Goal: Task Accomplishment & Management: Manage account settings

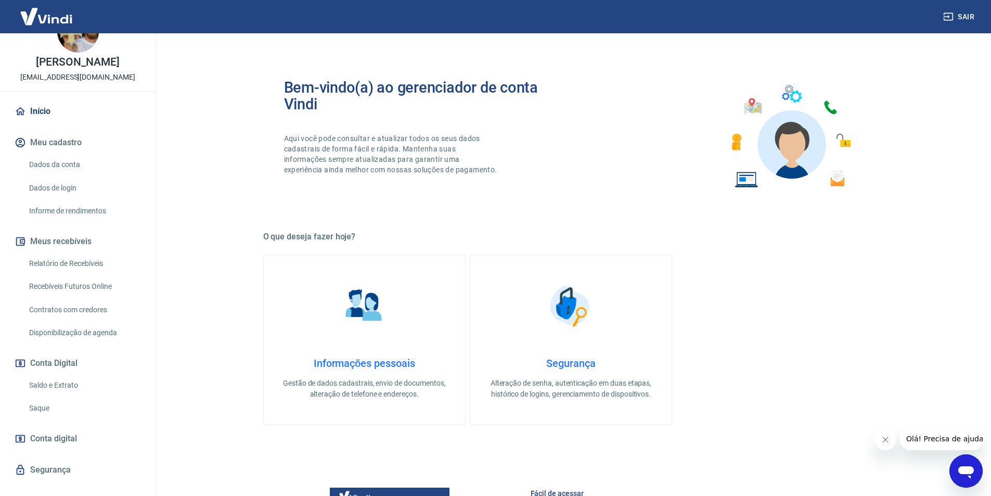
scroll to position [47, 0]
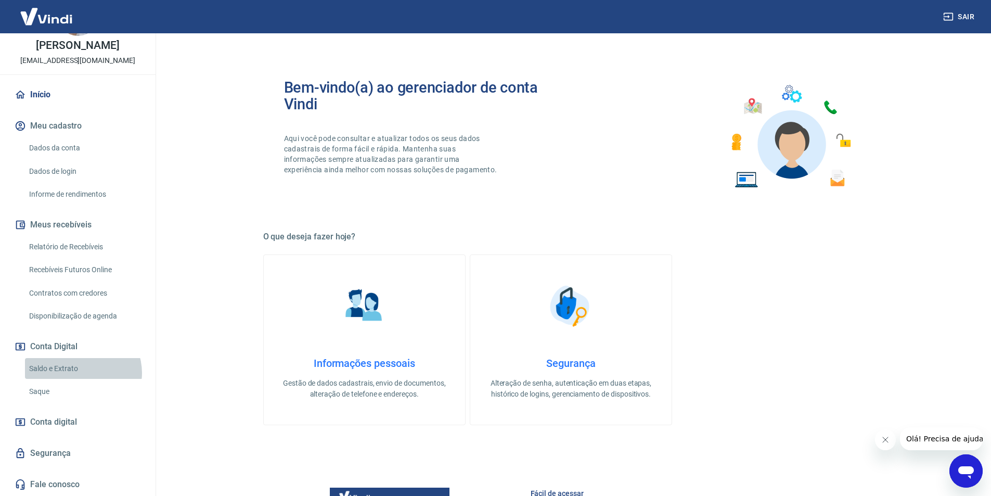
click at [82, 372] on link "Saldo e Extrato" at bounding box center [84, 368] width 118 height 21
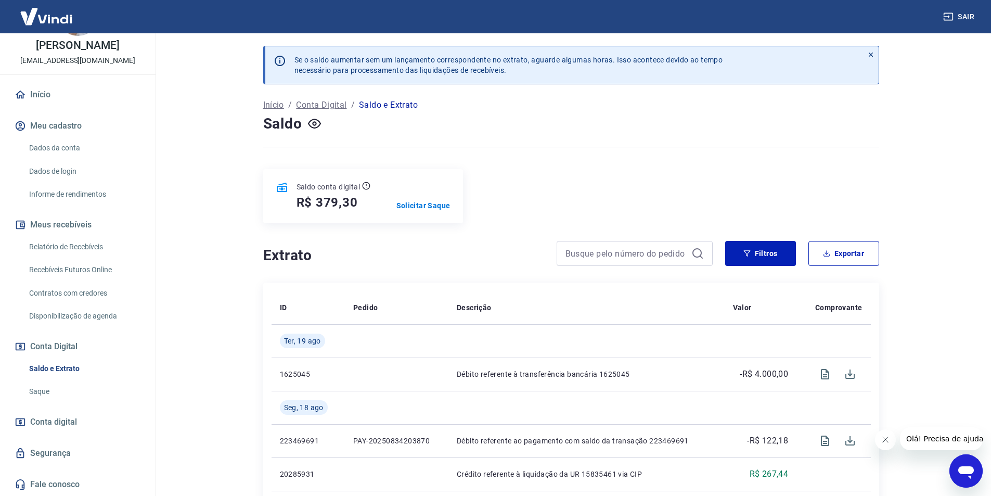
click at [765, 261] on button "Filtros" at bounding box center [760, 253] width 71 height 25
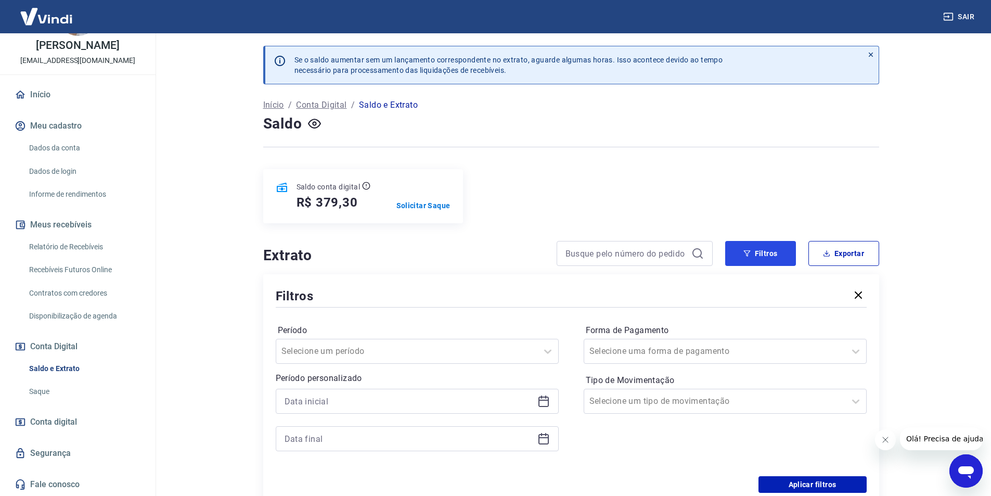
scroll to position [52, 0]
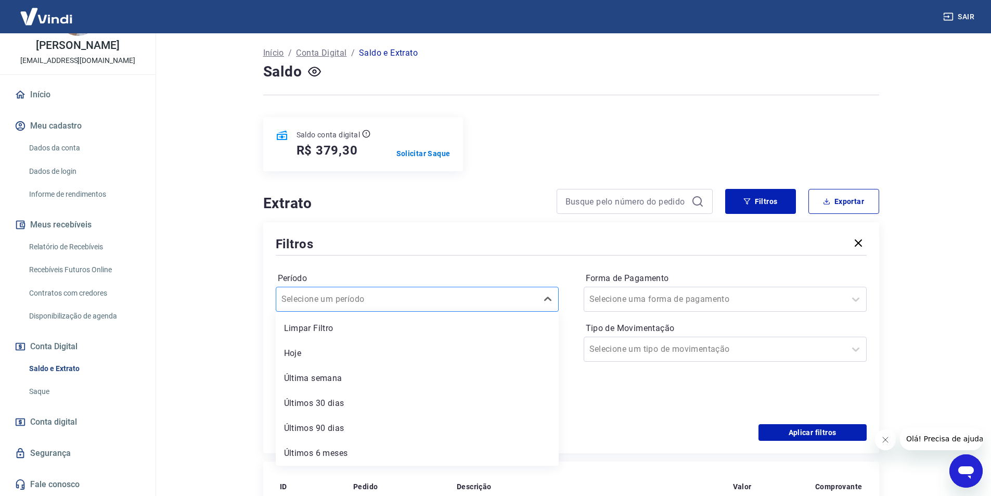
click at [404, 297] on div at bounding box center [406, 299] width 251 height 15
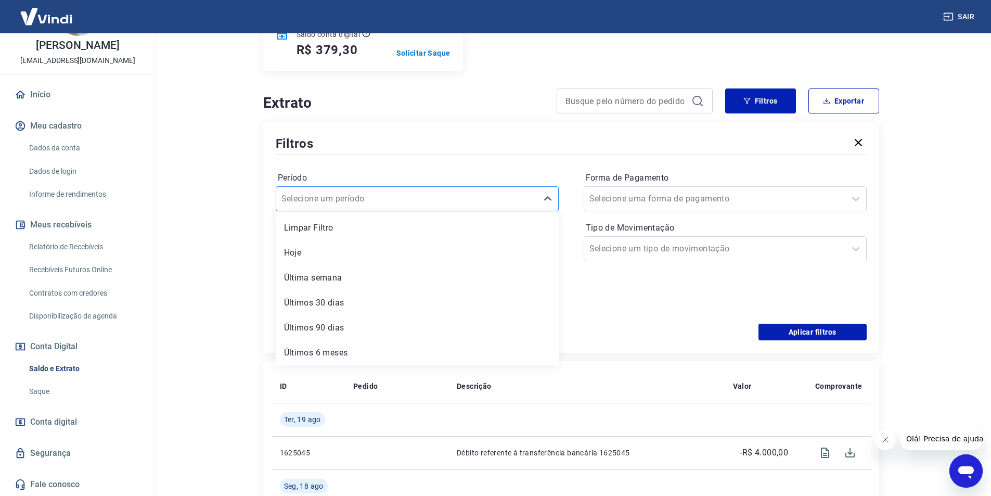
scroll to position [156, 0]
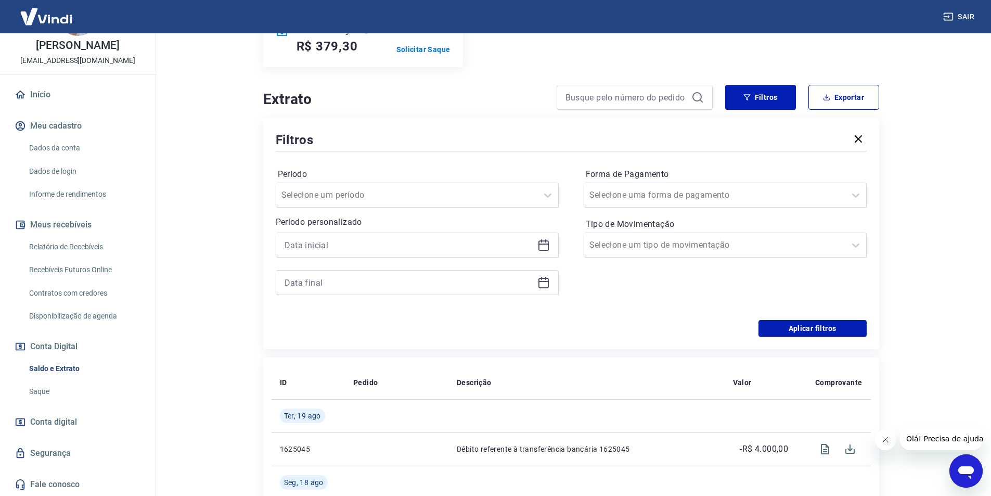
click at [265, 220] on div "Filtros Período Selecione um período Período personalizado Forma de Pagamento S…" at bounding box center [571, 233] width 616 height 231
click at [300, 248] on input at bounding box center [408, 245] width 249 height 16
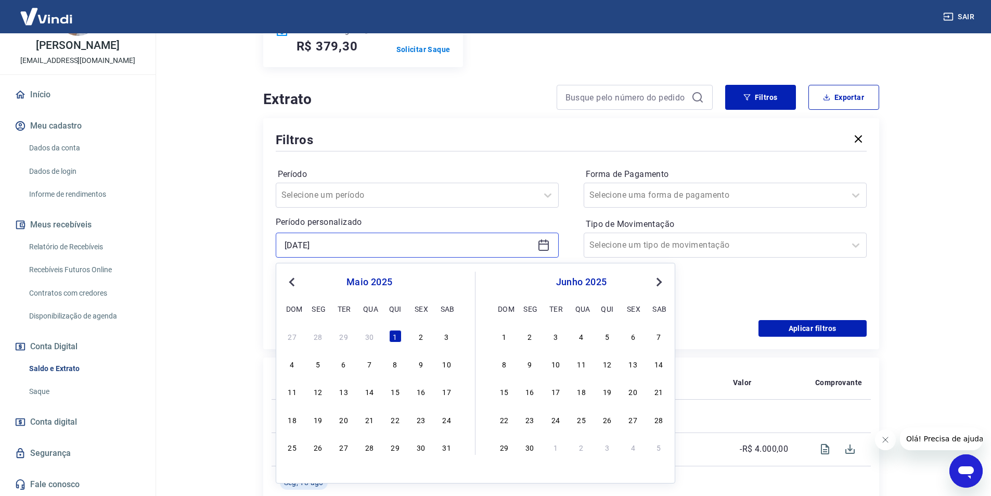
type input "[DATE]"
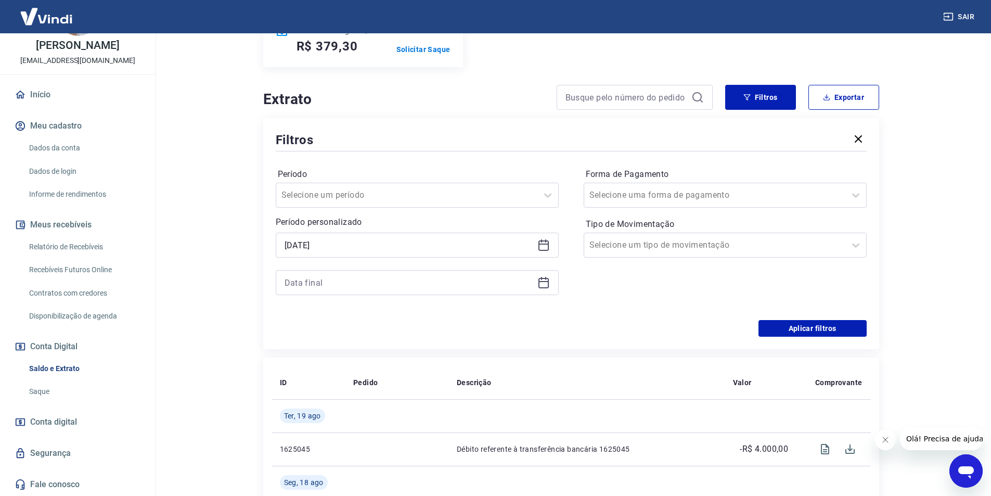
click at [263, 281] on div "Filtros Período Selecione um período Período personalizado [DATE] Forma de Paga…" at bounding box center [571, 233] width 616 height 231
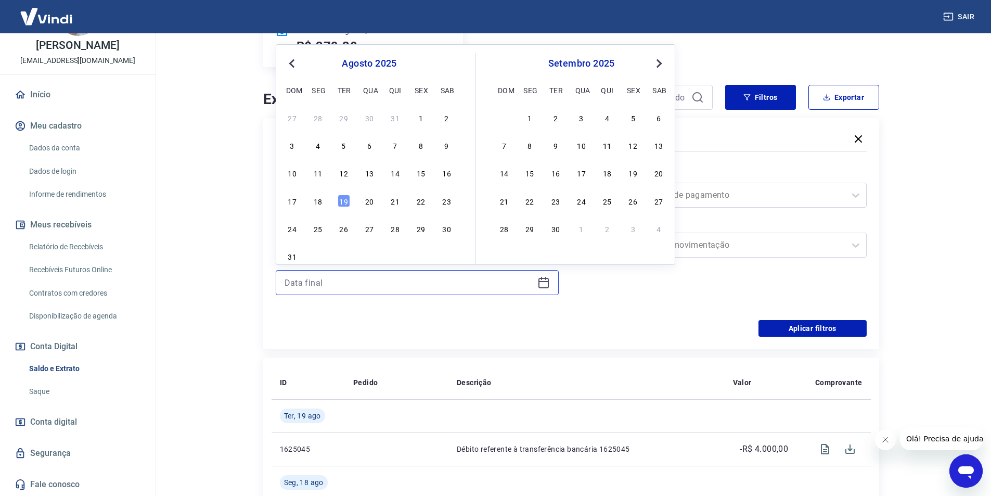
click at [298, 283] on input at bounding box center [408, 283] width 249 height 16
type input "[DATE]"
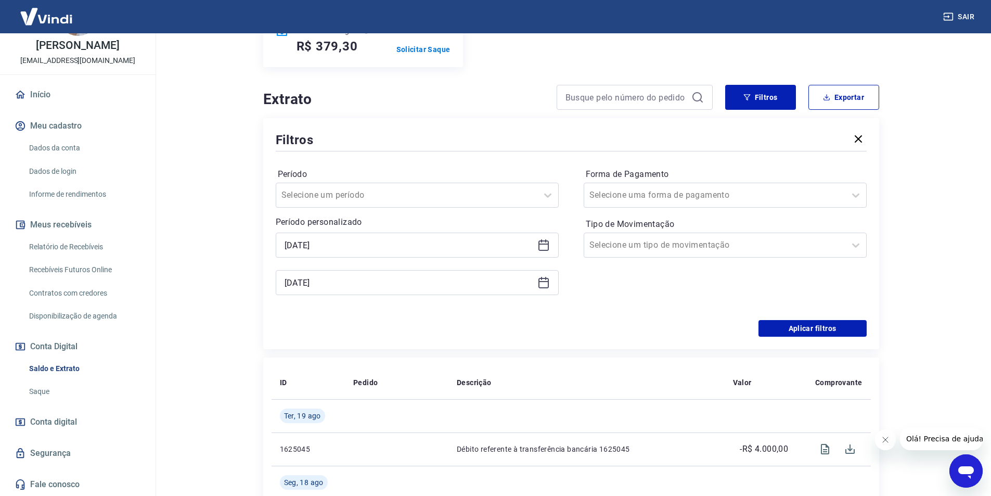
click at [420, 319] on div "Período Selecione um período Período personalizado [DATE] [DATE] Forma de Pagam…" at bounding box center [571, 236] width 591 height 166
click at [798, 327] on button "Aplicar filtros" at bounding box center [812, 328] width 108 height 17
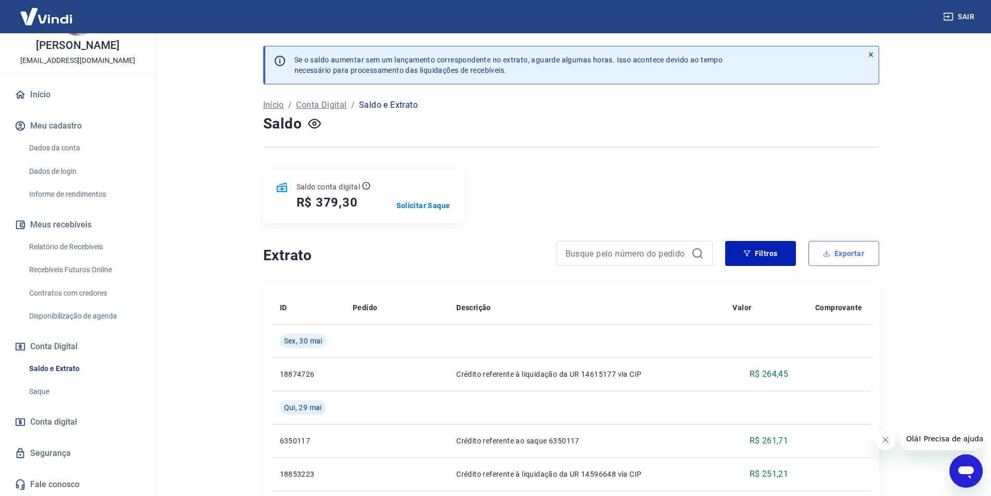
click at [855, 250] on button "Exportar" at bounding box center [843, 253] width 71 height 25
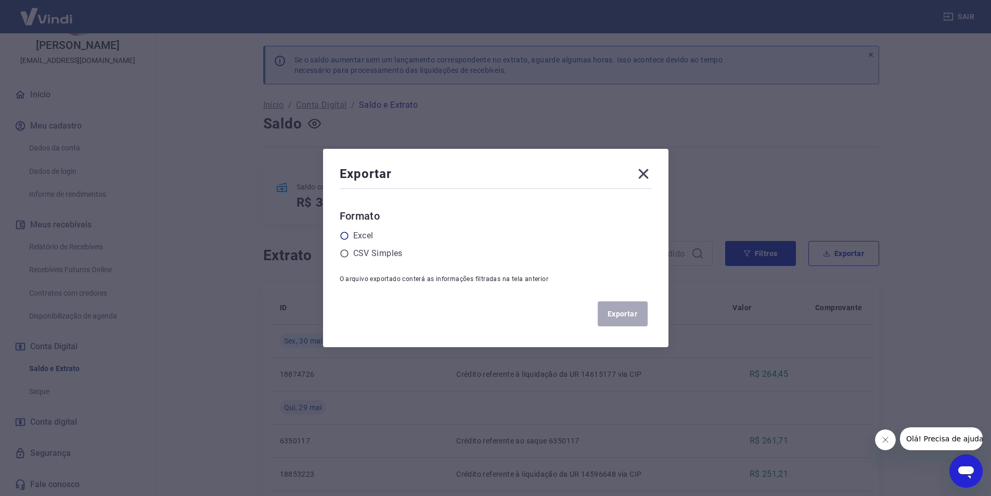
click at [362, 236] on label "Excel" at bounding box center [363, 235] width 20 height 12
click at [0, 0] on input "radio" at bounding box center [0, 0] width 0 height 0
click at [644, 314] on button "Exportar" at bounding box center [623, 313] width 50 height 25
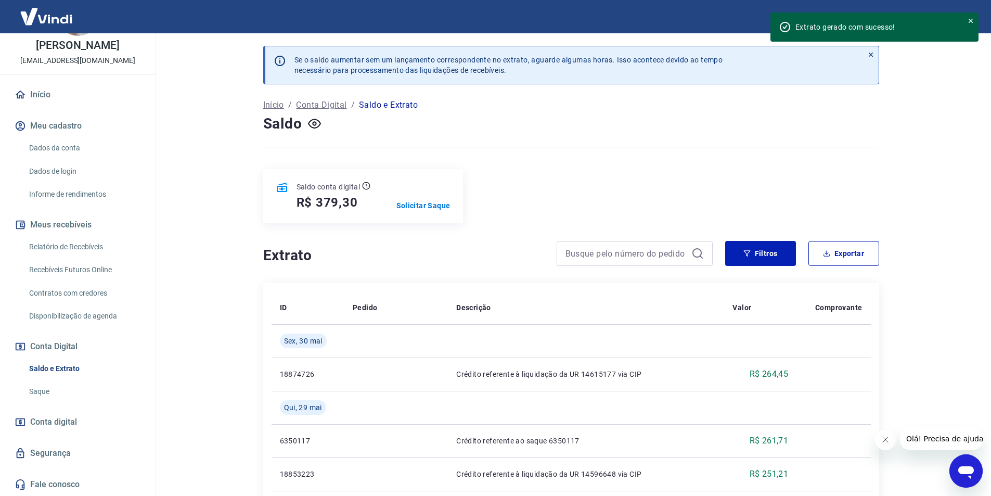
click at [71, 242] on link "Relatório de Recebíveis" at bounding box center [84, 246] width 118 height 21
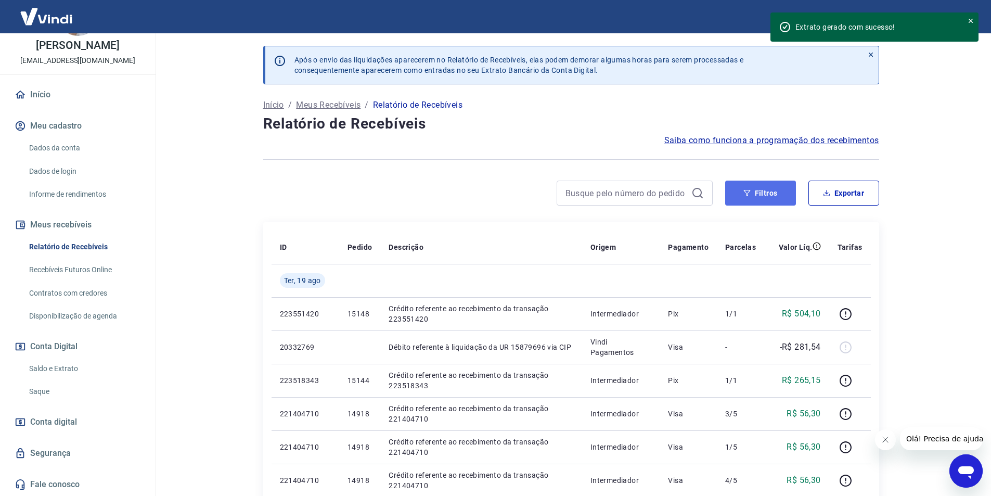
click at [755, 192] on button "Filtros" at bounding box center [760, 192] width 71 height 25
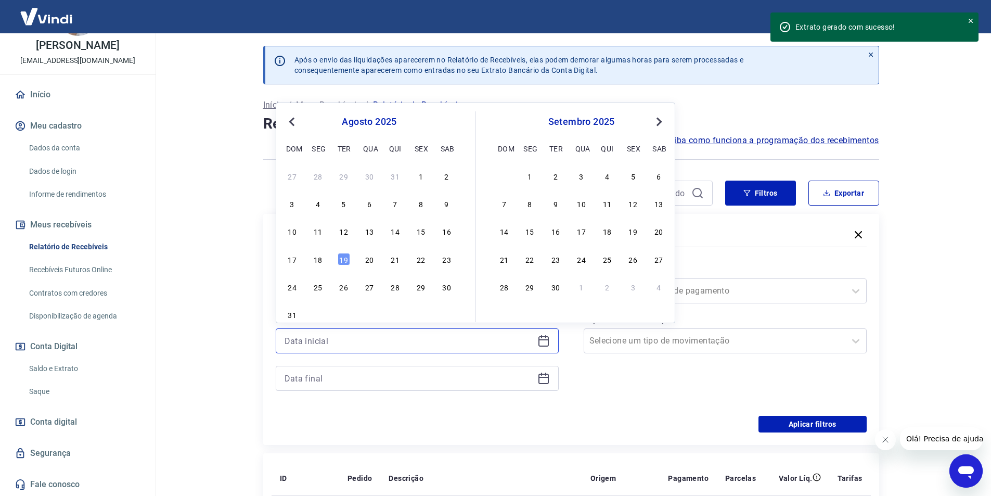
click at [321, 348] on input at bounding box center [408, 341] width 249 height 16
type input "[DATE]"
click at [330, 372] on input at bounding box center [408, 378] width 249 height 16
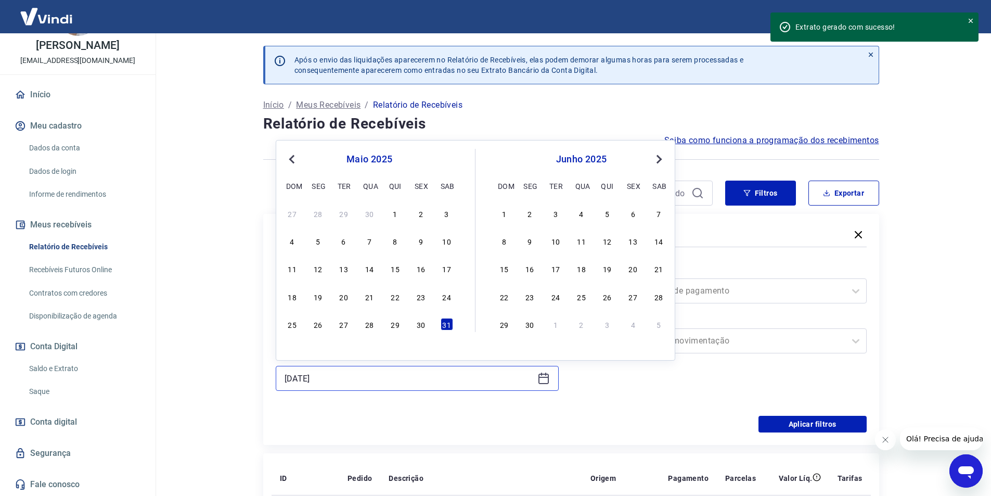
type input "[DATE]"
click at [673, 417] on div "Aplicar filtros" at bounding box center [571, 423] width 591 height 17
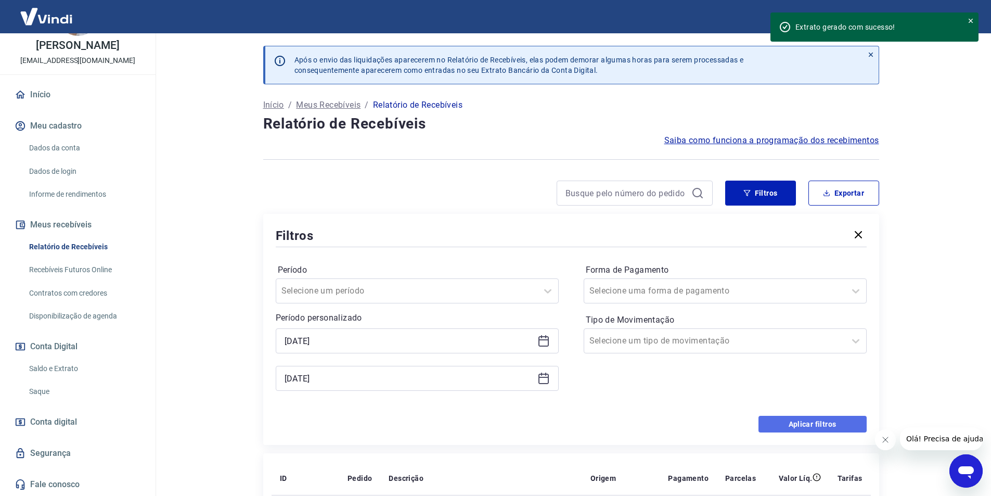
click at [790, 422] on button "Aplicar filtros" at bounding box center [812, 423] width 108 height 17
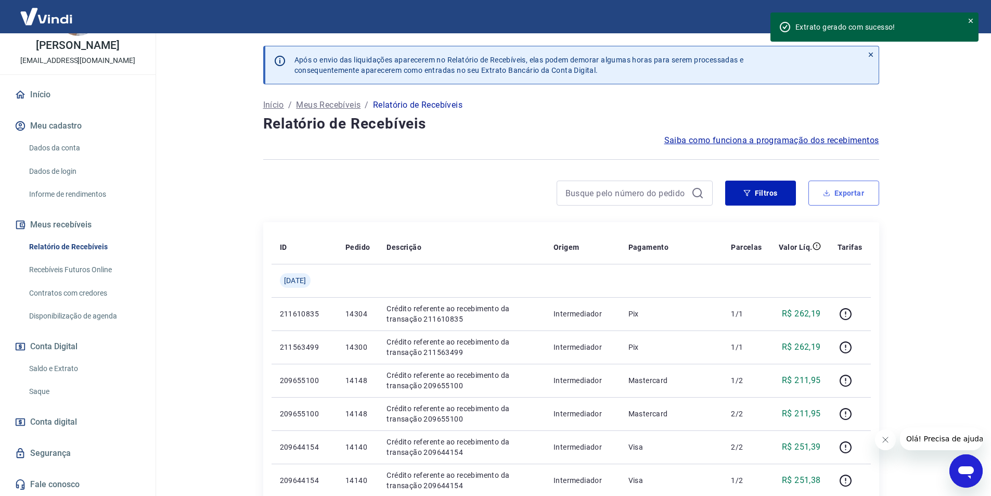
click at [824, 198] on button "Exportar" at bounding box center [843, 192] width 71 height 25
type input "[DATE]"
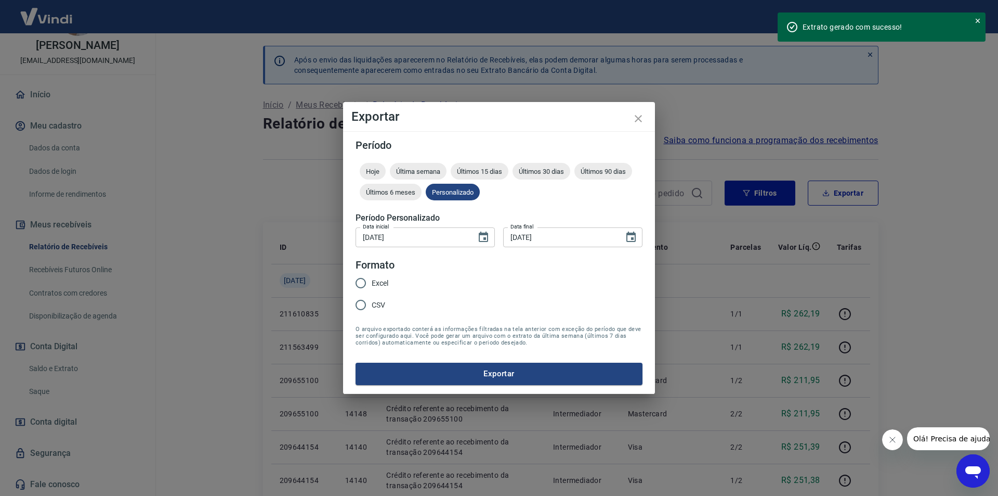
click at [376, 282] on span "Excel" at bounding box center [380, 283] width 17 height 11
click at [372, 282] on input "Excel" at bounding box center [361, 283] width 22 height 22
radio input "true"
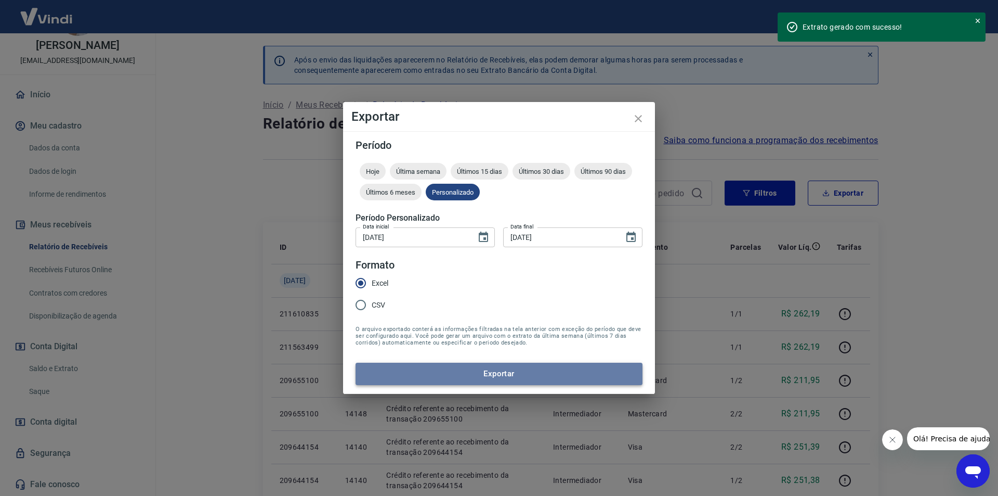
click at [522, 372] on button "Exportar" at bounding box center [499, 373] width 287 height 22
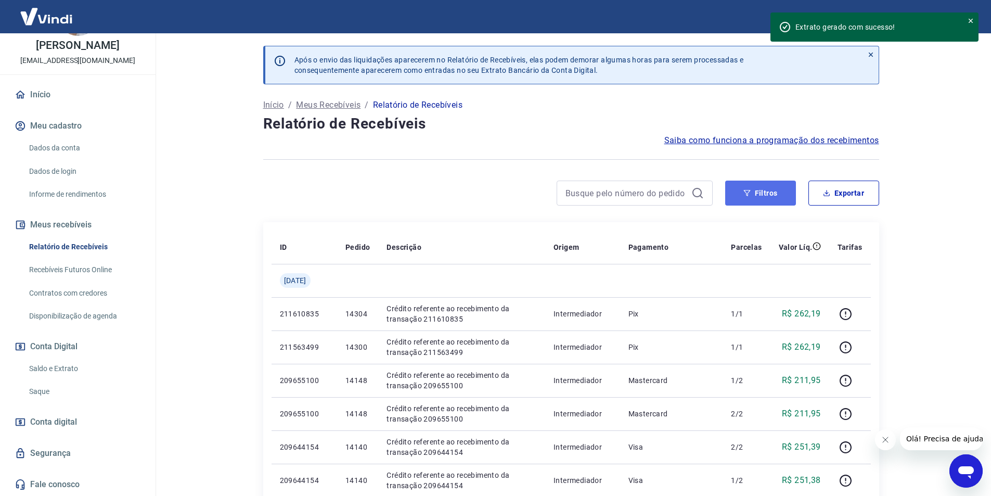
click at [767, 198] on button "Filtros" at bounding box center [760, 192] width 71 height 25
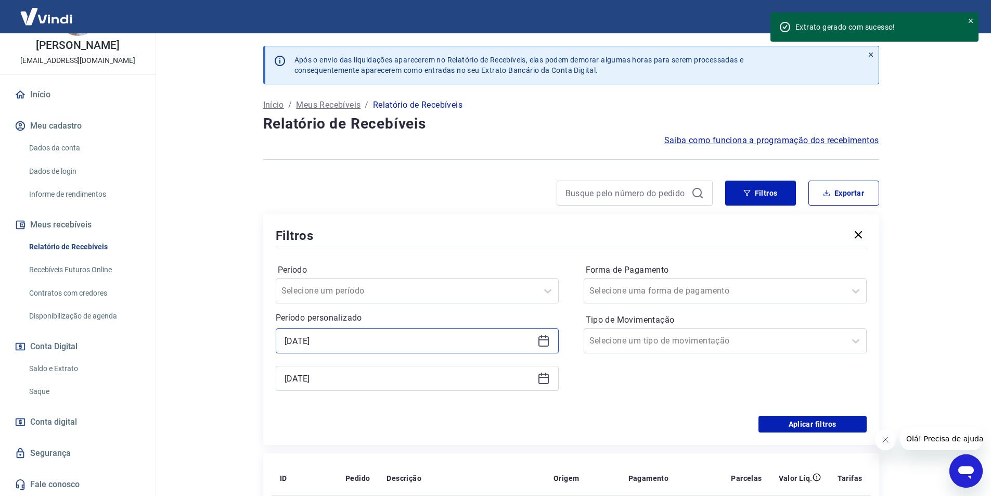
click at [361, 342] on input "[DATE]" at bounding box center [408, 341] width 249 height 16
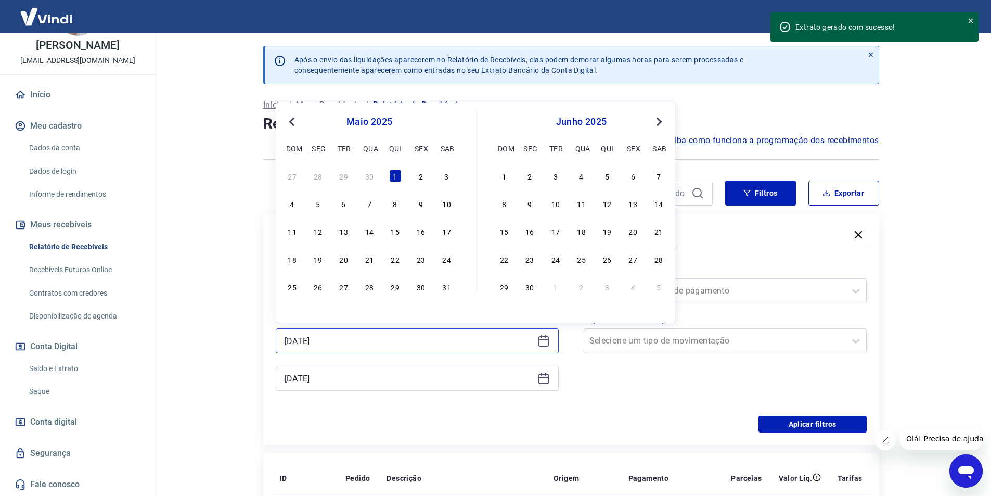
drag, startPoint x: 361, startPoint y: 342, endPoint x: 223, endPoint y: 344, distance: 137.8
click at [223, 344] on main "Após o envio das liquidações aparecerem no Relatório de Recebíveis, elas podem …" at bounding box center [571, 264] width 840 height 462
type input "[DATE]"
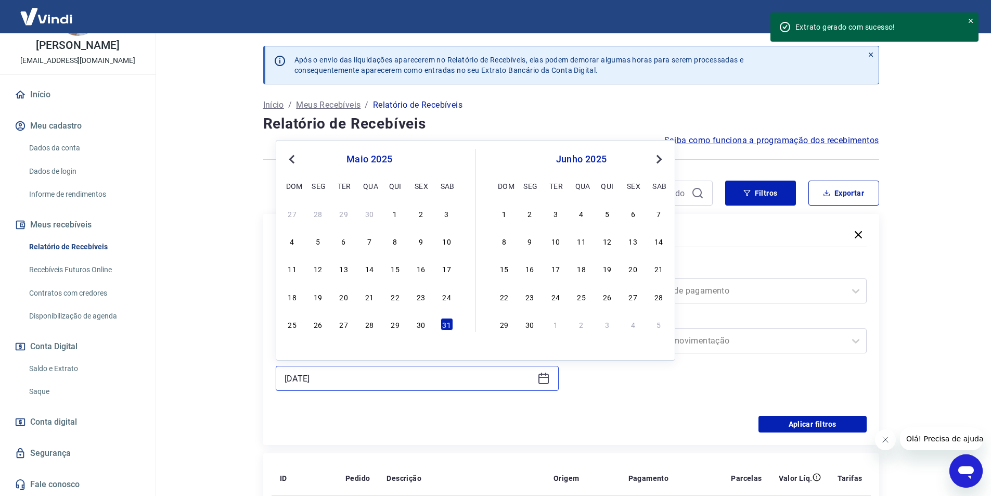
click at [342, 384] on input "[DATE]" at bounding box center [408, 378] width 249 height 16
type input "[DATE]"
click at [489, 420] on div "Aplicar filtros" at bounding box center [571, 423] width 591 height 17
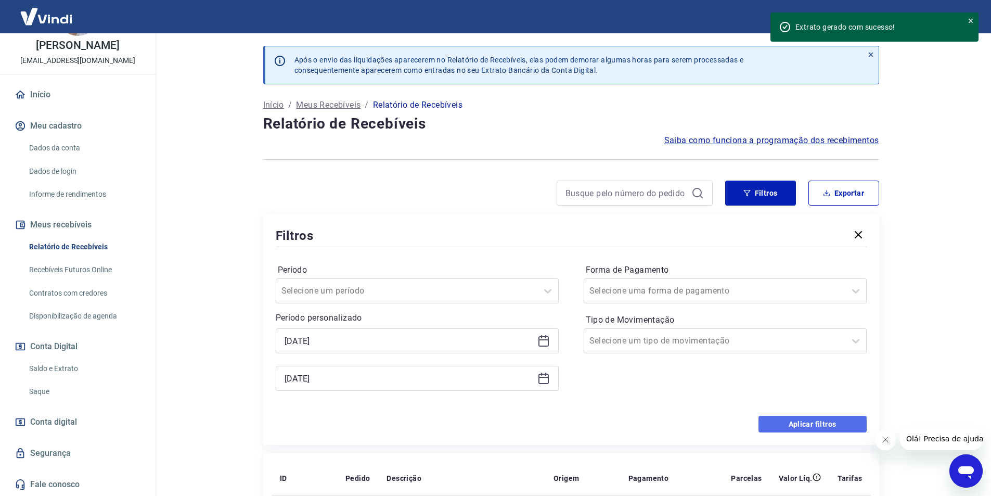
click at [816, 425] on button "Aplicar filtros" at bounding box center [812, 423] width 108 height 17
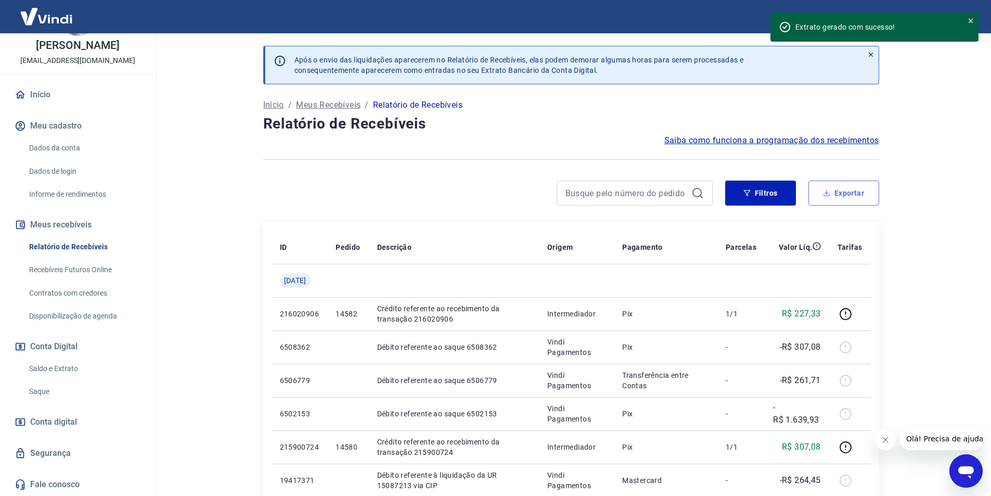
click at [853, 192] on button "Exportar" at bounding box center [843, 192] width 71 height 25
type input "[DATE]"
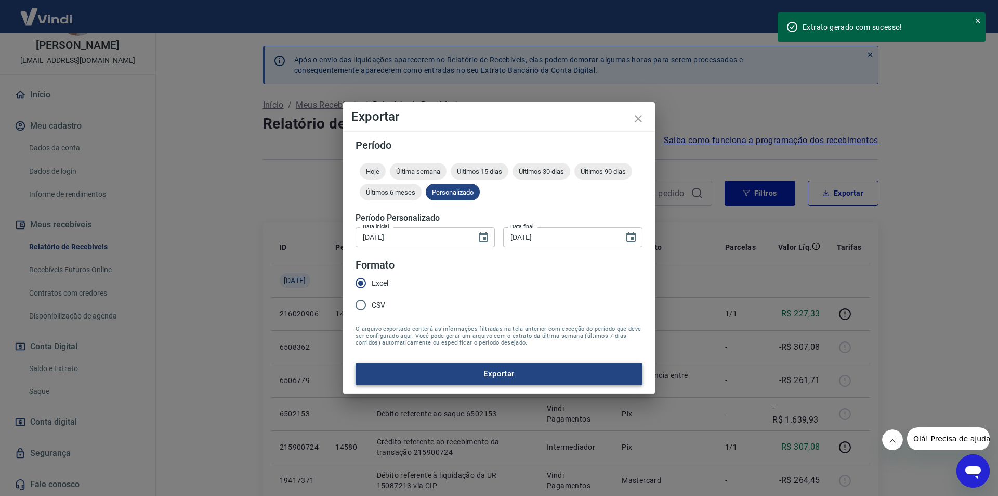
click at [521, 375] on button "Exportar" at bounding box center [499, 373] width 287 height 22
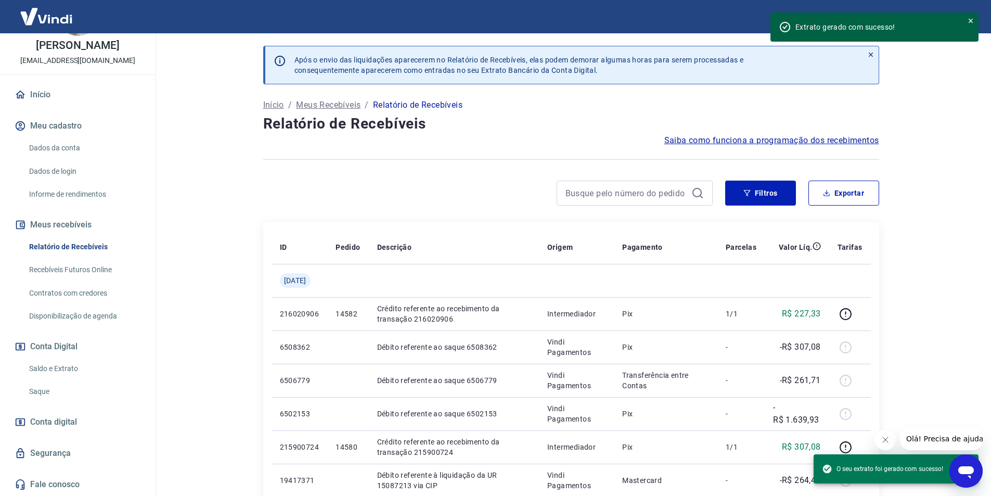
click at [52, 368] on link "Saldo e Extrato" at bounding box center [84, 368] width 118 height 21
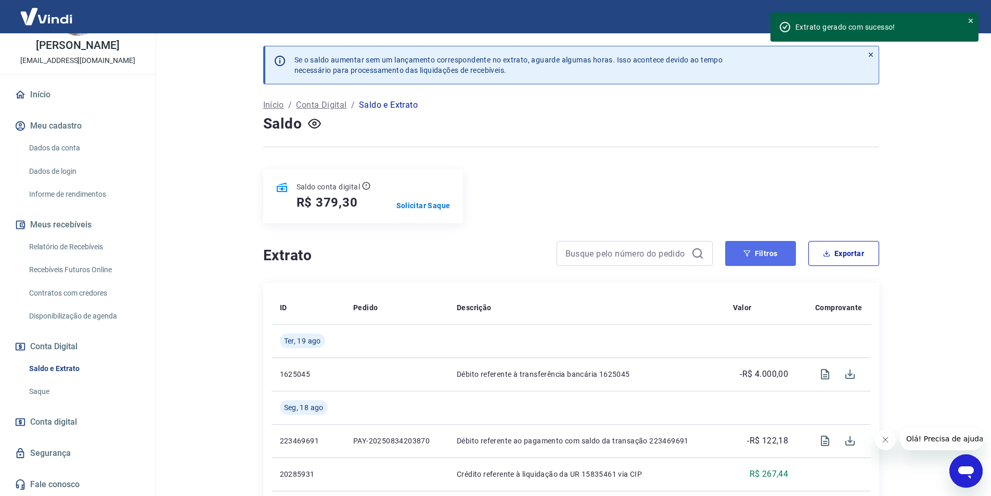
click at [774, 254] on button "Filtros" at bounding box center [760, 253] width 71 height 25
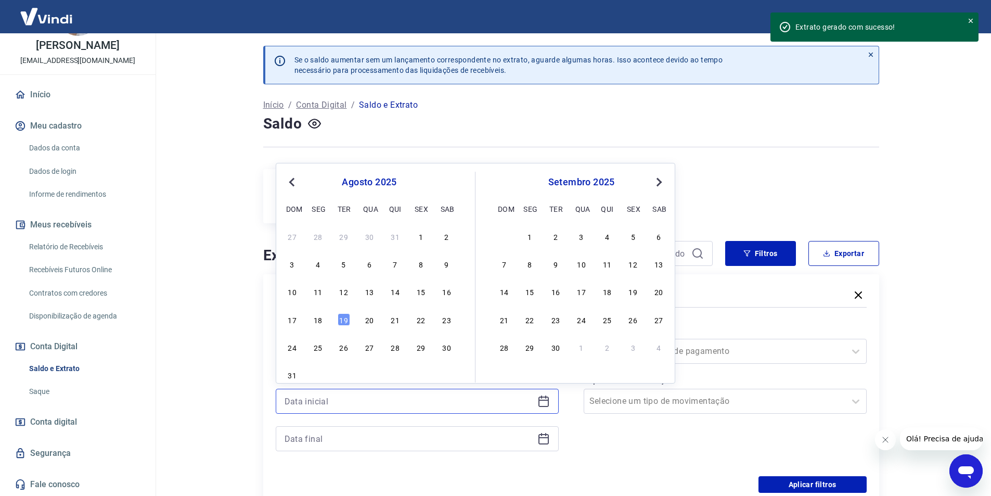
click at [350, 398] on input at bounding box center [408, 401] width 249 height 16
type input "[DATE]"
click at [341, 445] on input at bounding box center [408, 439] width 249 height 16
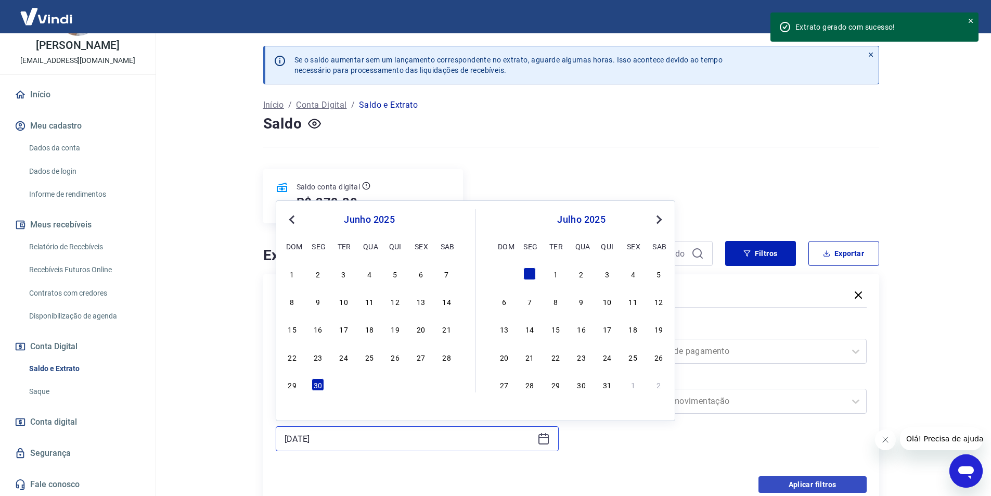
type input "[DATE]"
click at [826, 485] on button "Aplicar filtros" at bounding box center [812, 484] width 108 height 17
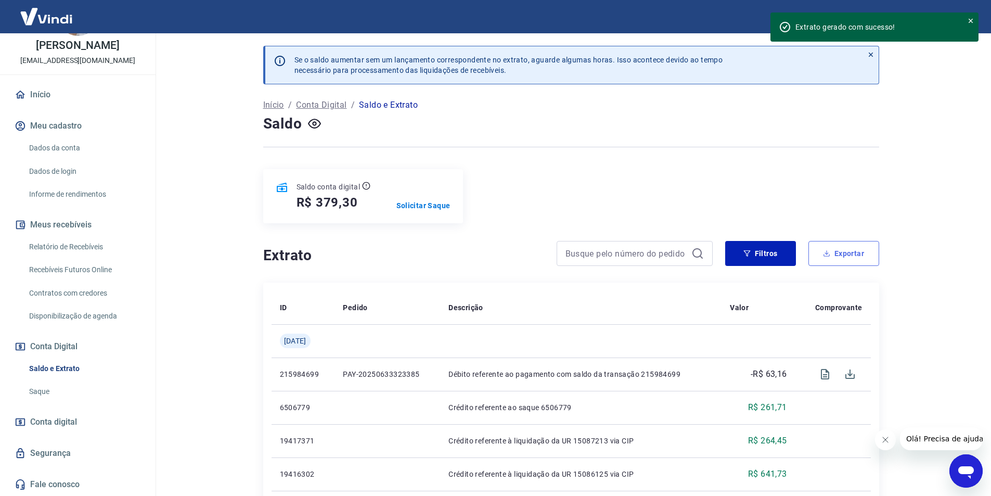
click at [839, 258] on button "Exportar" at bounding box center [843, 253] width 71 height 25
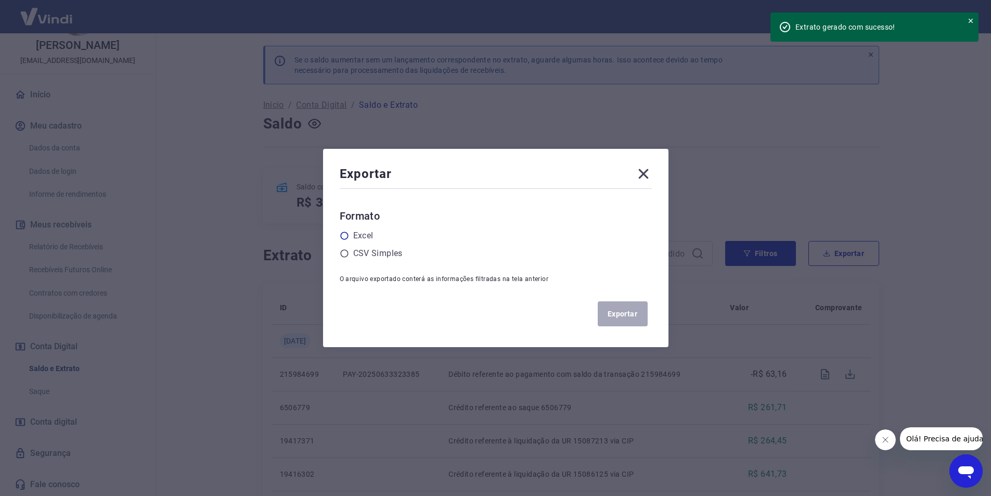
click at [371, 233] on label "Excel" at bounding box center [363, 235] width 20 height 12
click at [0, 0] on input "radio" at bounding box center [0, 0] width 0 height 0
click at [629, 314] on button "Exportar" at bounding box center [623, 313] width 50 height 25
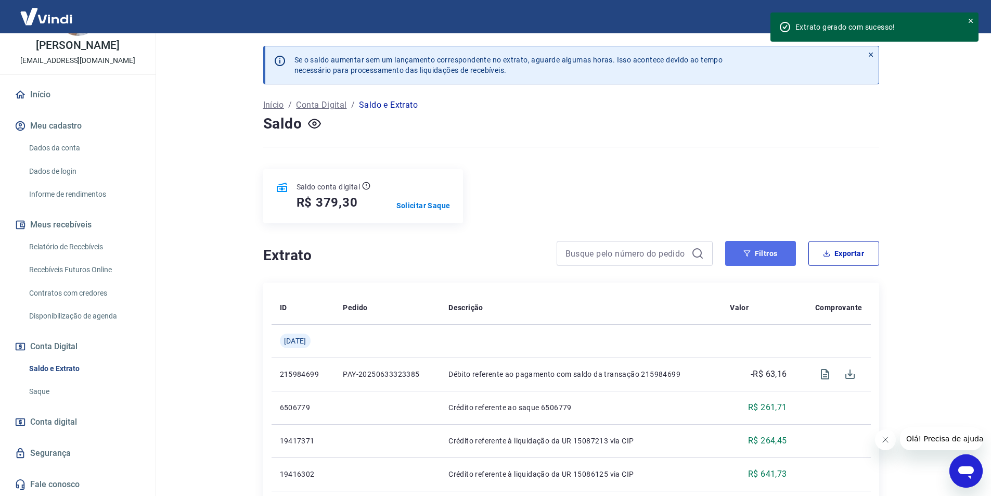
click at [775, 254] on button "Filtros" at bounding box center [760, 253] width 71 height 25
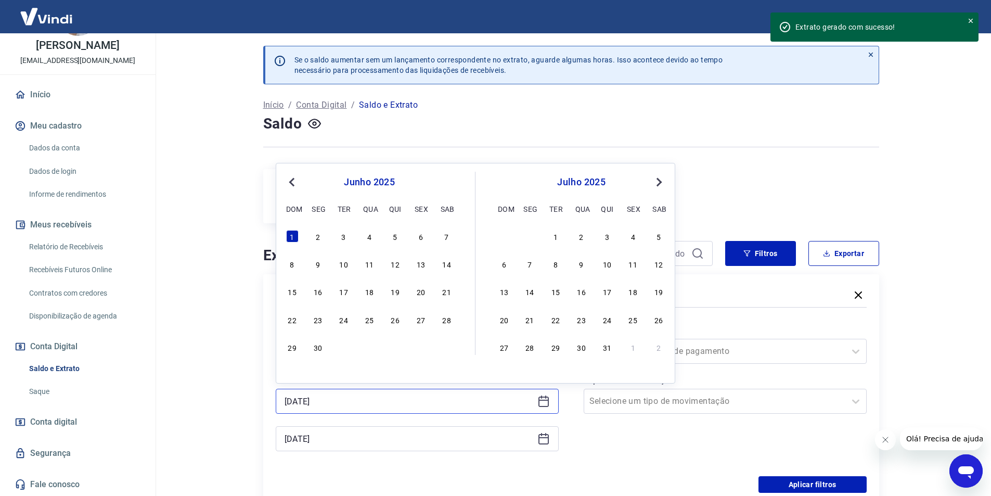
drag, startPoint x: 324, startPoint y: 400, endPoint x: 261, endPoint y: 399, distance: 62.9
type input "[DATE]"
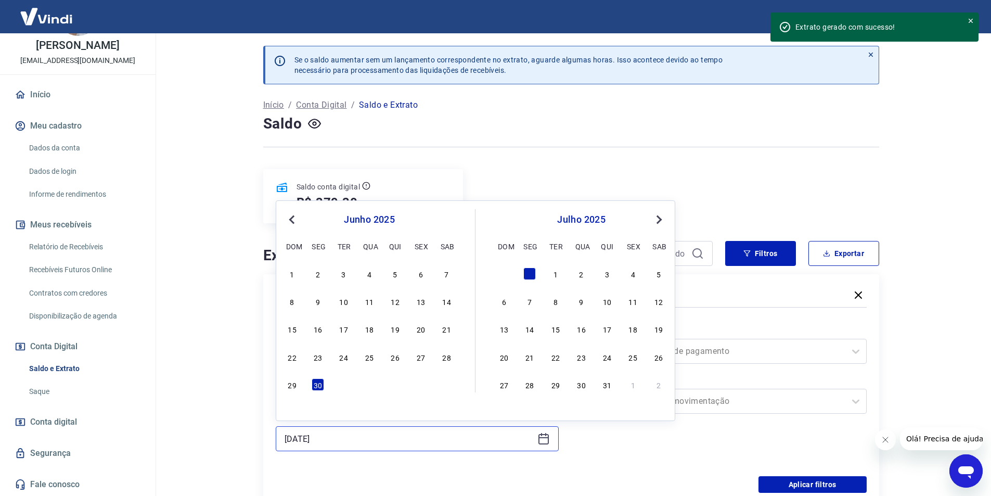
drag, startPoint x: 343, startPoint y: 445, endPoint x: 254, endPoint y: 438, distance: 89.2
type input "[DATE]"
click at [659, 461] on div "Forma de Pagamento Selecione uma forma de pagamento Tipo de Movimentação Seleci…" at bounding box center [724, 392] width 283 height 141
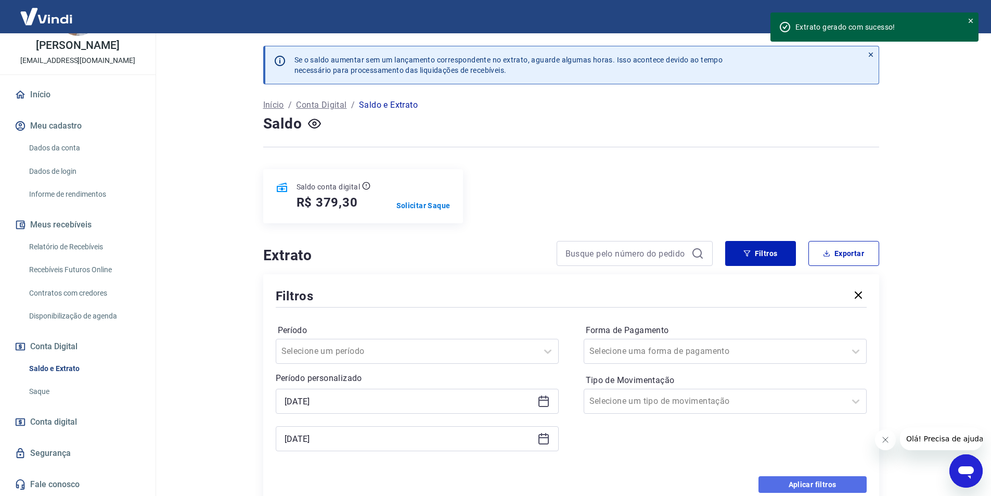
click at [822, 484] on button "Aplicar filtros" at bounding box center [812, 484] width 108 height 17
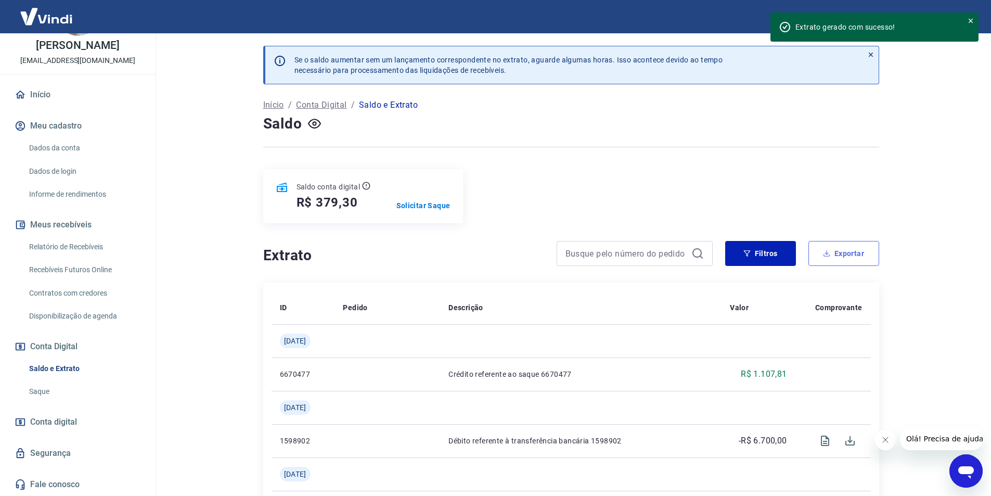
click at [850, 259] on button "Exportar" at bounding box center [843, 253] width 71 height 25
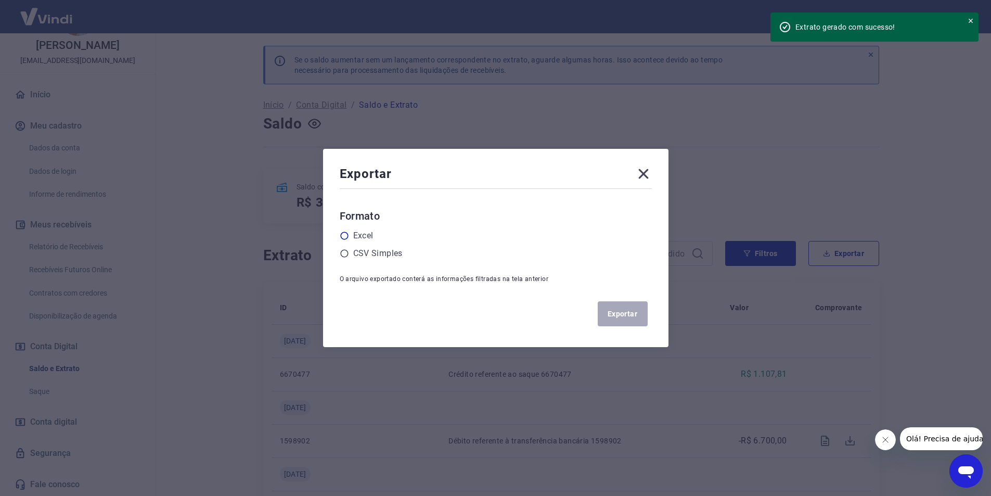
click at [360, 232] on label "Excel" at bounding box center [363, 235] width 20 height 12
click at [0, 0] on input "radio" at bounding box center [0, 0] width 0 height 0
click at [619, 311] on button "Exportar" at bounding box center [623, 313] width 50 height 25
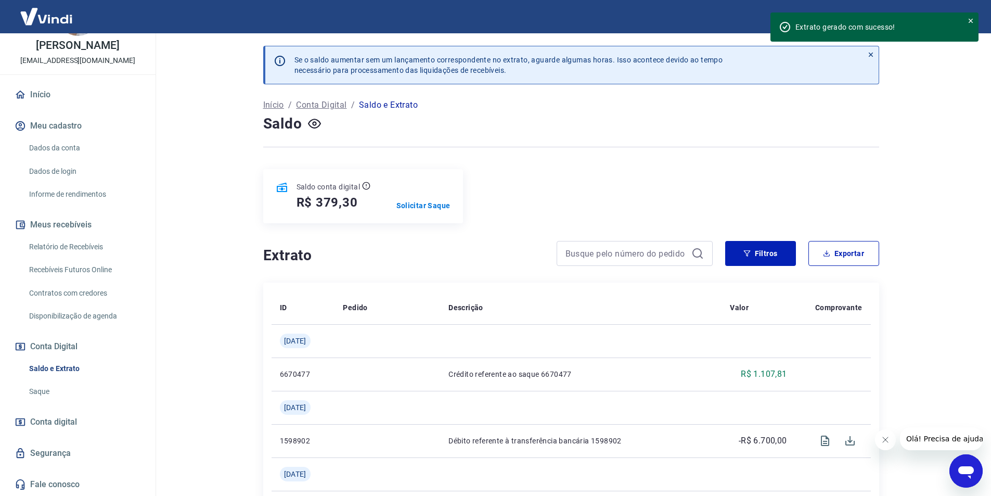
click at [116, 247] on link "Relatório de Recebíveis" at bounding box center [84, 246] width 118 height 21
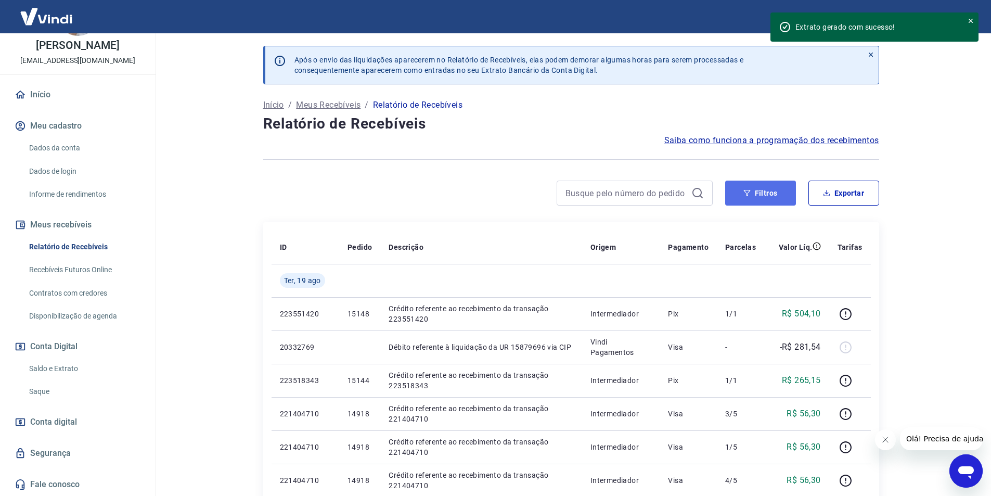
click at [789, 197] on button "Filtros" at bounding box center [760, 192] width 71 height 25
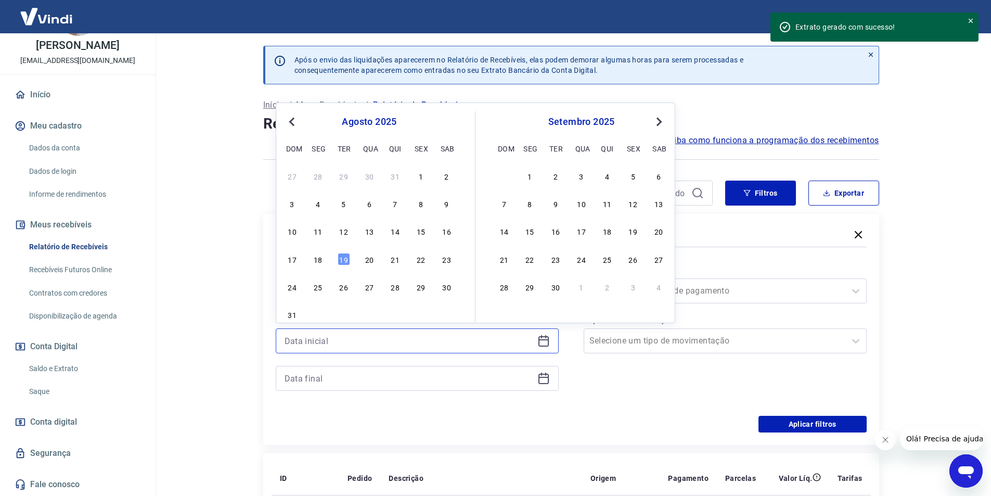
click at [350, 344] on input at bounding box center [408, 341] width 249 height 16
type input "[DATE]"
click at [339, 375] on input at bounding box center [408, 378] width 249 height 16
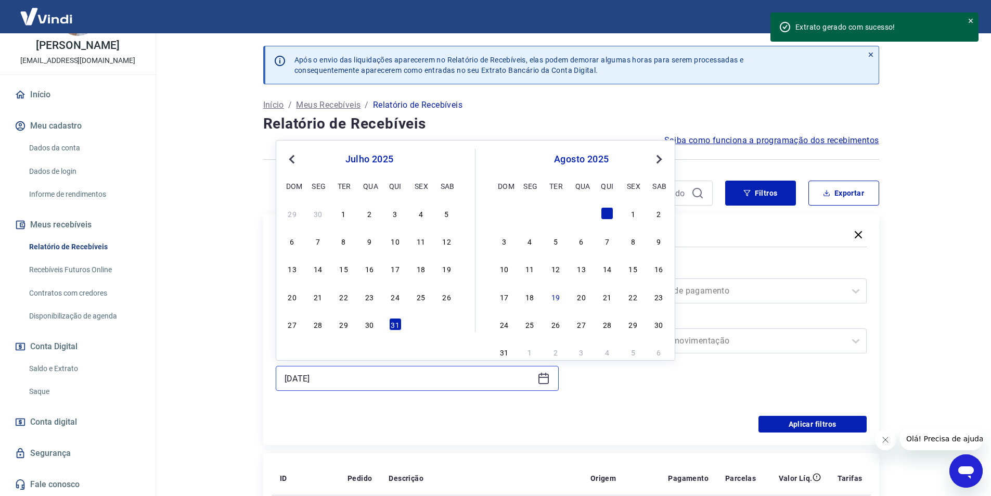
type input "[DATE]"
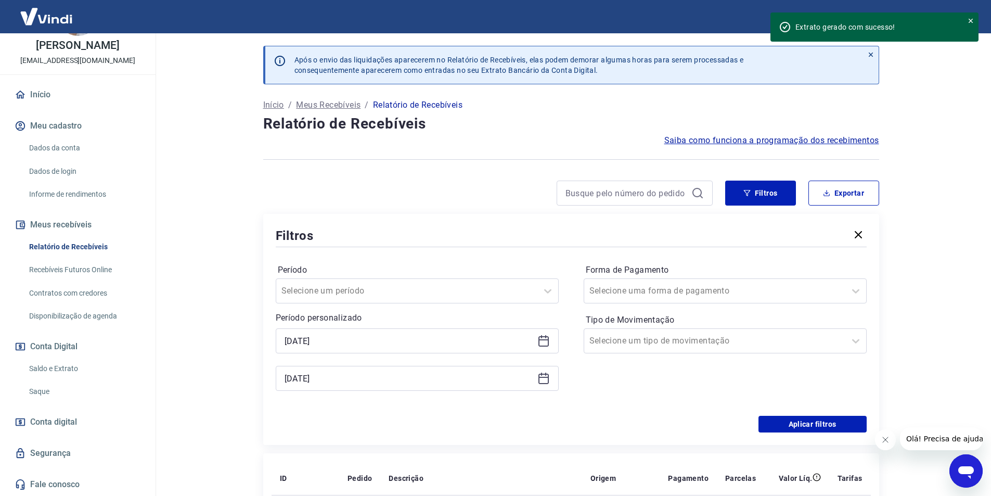
click at [658, 410] on div "Período Selecione um período Período personalizado [DATE] [DATE] Forma de Pagam…" at bounding box center [571, 332] width 591 height 166
click at [807, 424] on button "Aplicar filtros" at bounding box center [812, 423] width 108 height 17
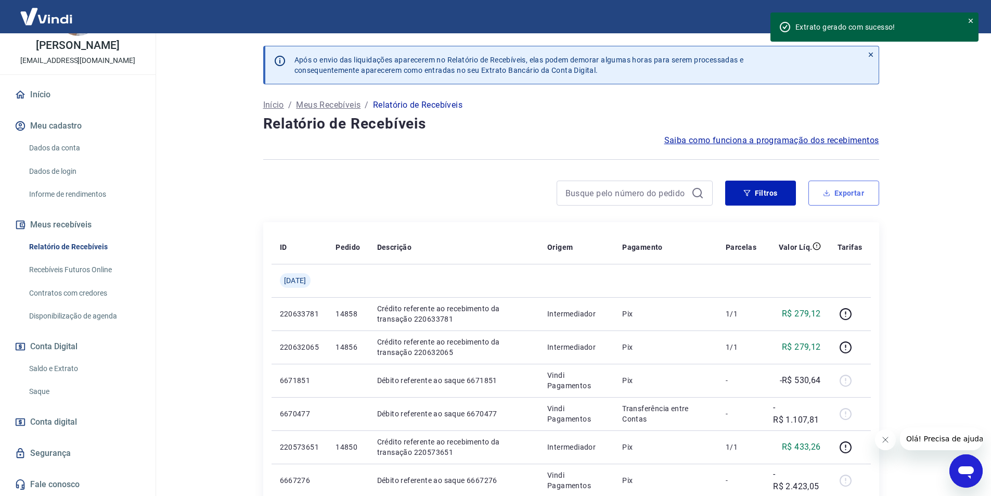
click at [861, 197] on button "Exportar" at bounding box center [843, 192] width 71 height 25
type input "[DATE]"
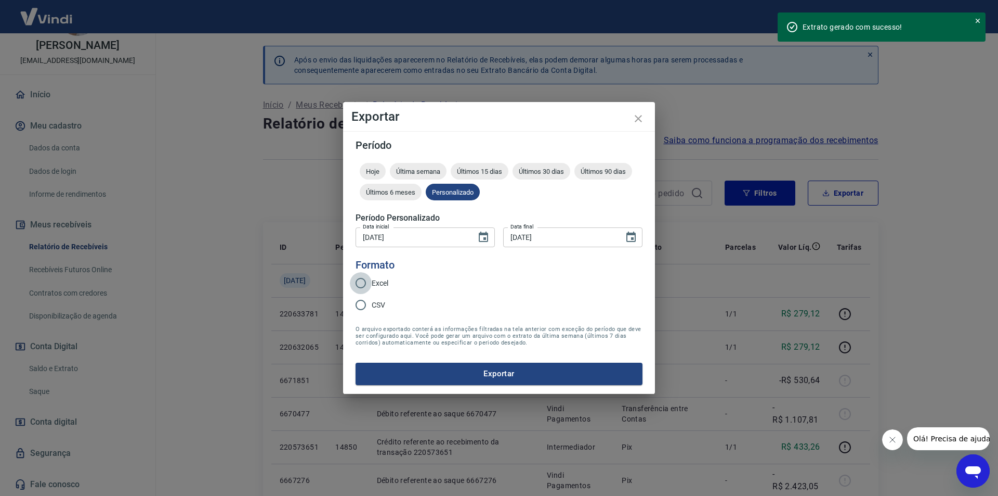
click at [370, 282] on input "Excel" at bounding box center [361, 283] width 22 height 22
radio input "true"
click at [529, 374] on button "Exportar" at bounding box center [499, 373] width 287 height 22
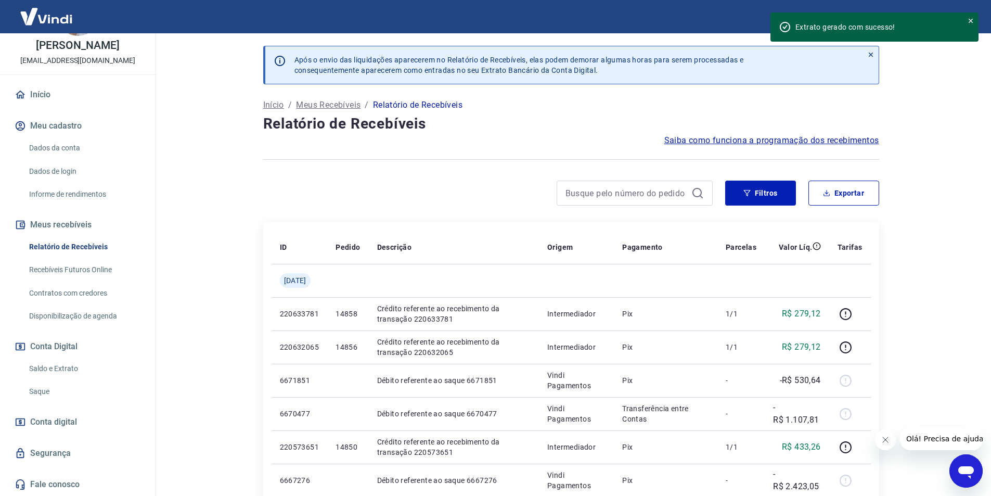
click at [972, 20] on icon at bounding box center [970, 20] width 7 height 7
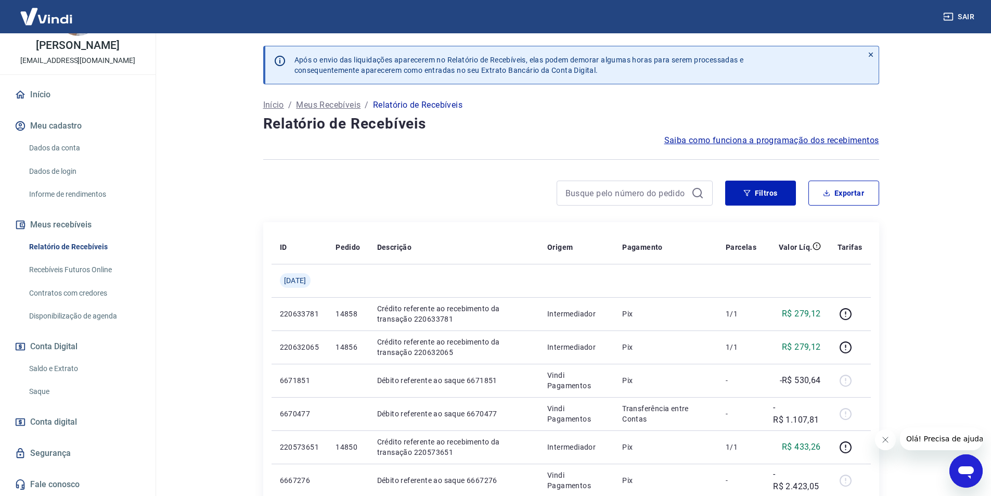
click at [955, 12] on button "Sair" at bounding box center [959, 16] width 37 height 19
